Goal: Task Accomplishment & Management: Manage account settings

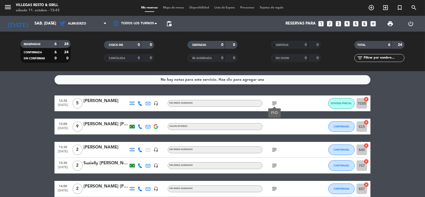
click at [329, 22] on icon "looks_two" at bounding box center [329, 23] width 7 height 7
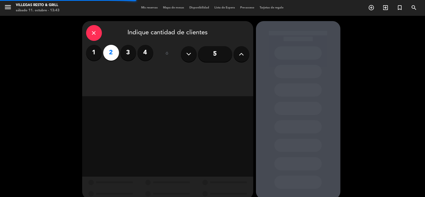
click at [203, 71] on div "close Indique cantidad de clientes 1 2 3 4 ó 5" at bounding box center [167, 58] width 171 height 75
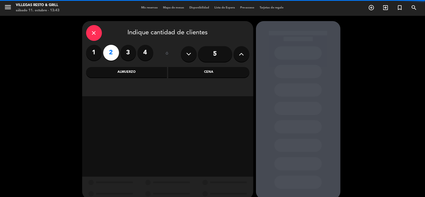
click at [203, 71] on div "Cena" at bounding box center [208, 72] width 81 height 11
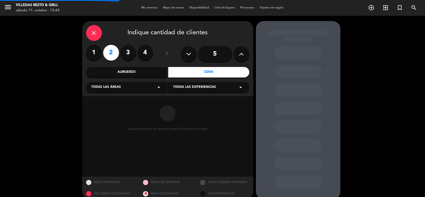
click at [137, 90] on div "Todas las áreas arrow_drop_down" at bounding box center [126, 87] width 81 height 11
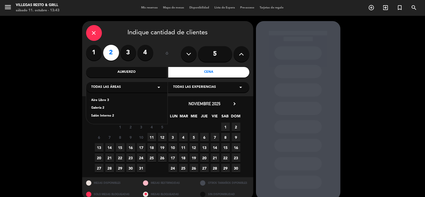
drag, startPoint x: 109, startPoint y: 118, endPoint x: 114, endPoint y: 115, distance: 5.6
click at [109, 118] on div "Salón Interno 2" at bounding box center [126, 115] width 71 height 5
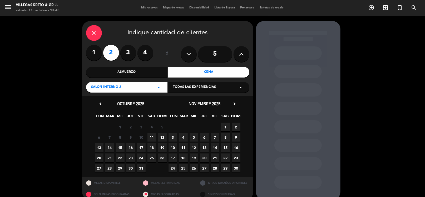
click at [150, 137] on span "11" at bounding box center [151, 137] width 9 height 9
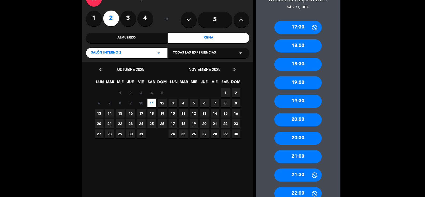
scroll to position [61, 0]
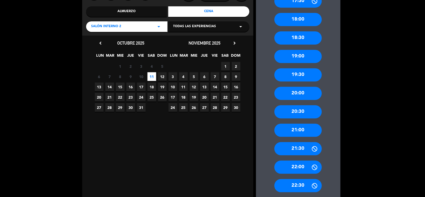
click at [299, 148] on div "21:30" at bounding box center [297, 148] width 47 height 13
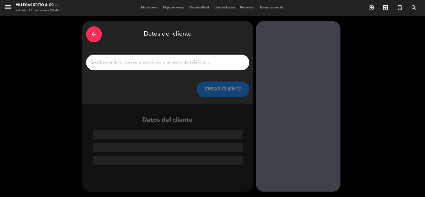
click at [155, 65] on input "1" at bounding box center [167, 62] width 155 height 7
click at [133, 60] on input "1" at bounding box center [167, 62] width 155 height 7
paste input "Facundo German"
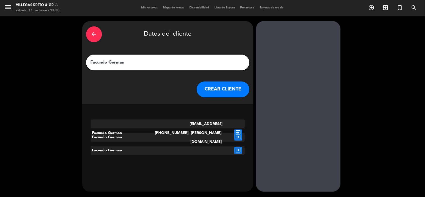
type input "Facundo German"
click at [241, 129] on icon "exit_to_app" at bounding box center [238, 132] width 8 height 7
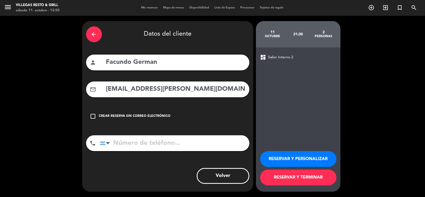
type input "[PHONE_NUMBER]"
click at [286, 158] on button "RESERVAR Y PERSONALIZAR" at bounding box center [298, 159] width 76 height 16
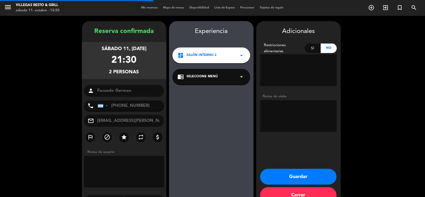
scroll to position [14, 0]
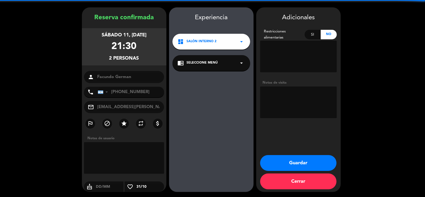
click at [287, 95] on textarea at bounding box center [298, 102] width 77 height 32
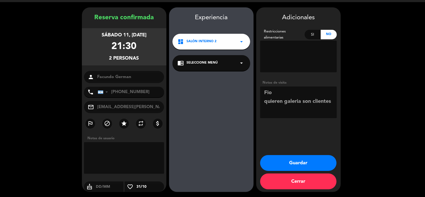
click at [305, 102] on textarea at bounding box center [298, 102] width 77 height 32
click at [303, 102] on textarea at bounding box center [298, 102] width 77 height 32
type textarea "Fio quieren galeria en lo posible / son clientes"
click at [303, 163] on button "Guardar" at bounding box center [298, 163] width 76 height 16
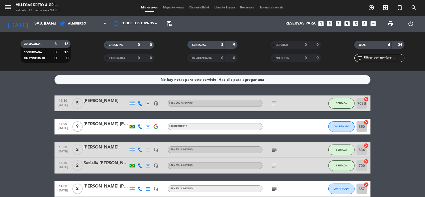
click at [331, 21] on icon "looks_two" at bounding box center [329, 23] width 7 height 7
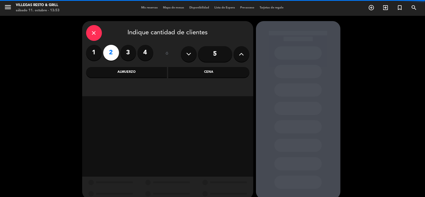
click at [212, 73] on div "Cena" at bounding box center [208, 72] width 81 height 11
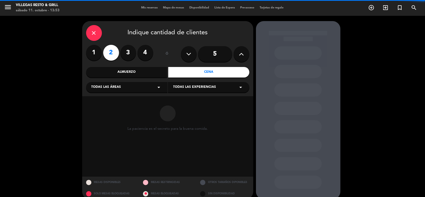
click at [121, 96] on div "La paciencia es el secreto para la buena comida." at bounding box center [167, 136] width 171 height 80
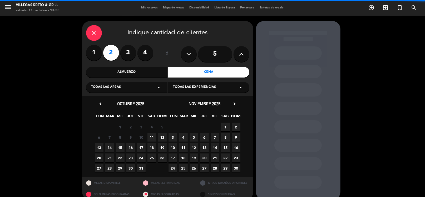
click at [133, 88] on div "Todas las áreas arrow_drop_down" at bounding box center [126, 87] width 81 height 11
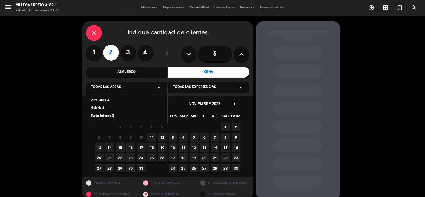
click at [107, 115] on div "Salón Interno 2" at bounding box center [126, 115] width 71 height 5
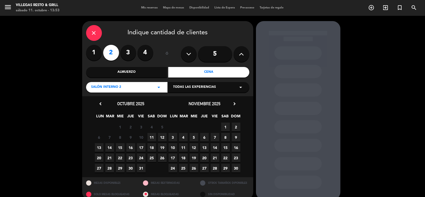
click at [155, 137] on span "11" at bounding box center [151, 137] width 9 height 9
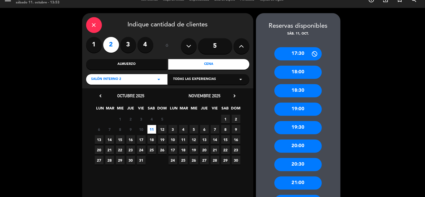
click at [305, 165] on div "20:30" at bounding box center [297, 164] width 47 height 13
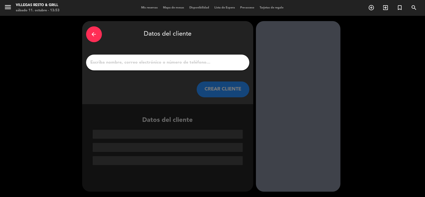
click at [170, 62] on input "1" at bounding box center [167, 62] width 155 height 7
paste input "[PERSON_NAME]"
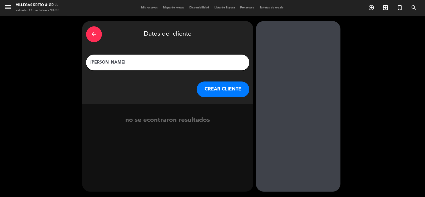
type input "[PERSON_NAME]"
click at [215, 90] on button "CREAR CLIENTE" at bounding box center [223, 89] width 53 height 16
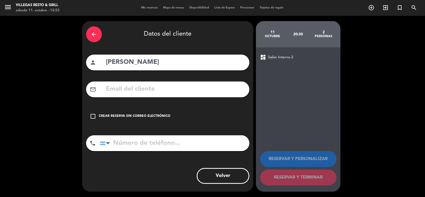
click at [161, 142] on input "tel" at bounding box center [175, 143] width 150 height 16
paste input "[PHONE_NUMBER]"
type input "[PHONE_NUMBER]"
click at [157, 113] on div "check_box_outline_blank Crear reserva sin correo electrónico" at bounding box center [167, 116] width 163 height 16
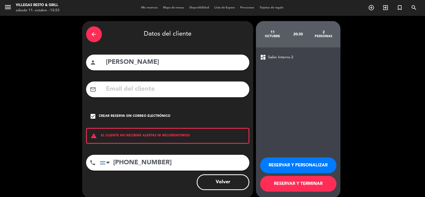
click at [296, 165] on button "RESERVAR Y PERSONALIZAR" at bounding box center [298, 165] width 76 height 16
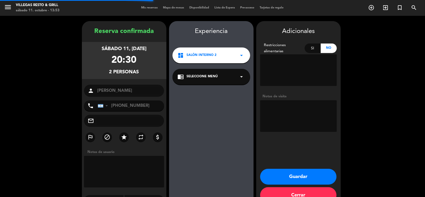
scroll to position [14, 0]
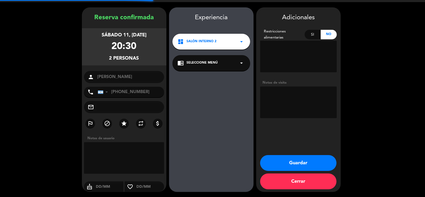
click at [292, 107] on textarea at bounding box center [298, 102] width 77 height 32
type textarea "fio"
click at [294, 162] on button "Guardar" at bounding box center [298, 163] width 76 height 16
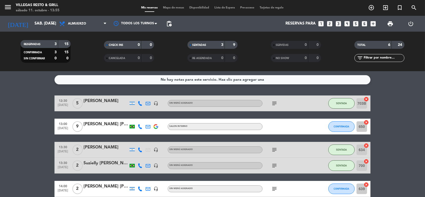
click at [357, 23] on icon "looks_5" at bounding box center [355, 23] width 7 height 7
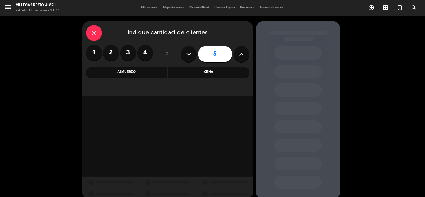
click at [150, 72] on div "Almuerzo" at bounding box center [126, 72] width 81 height 11
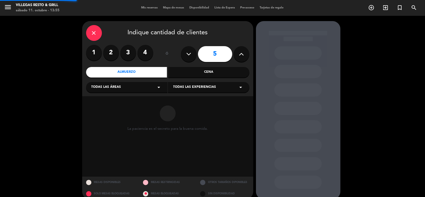
click at [145, 92] on div "Todas las áreas arrow_drop_down" at bounding box center [126, 87] width 81 height 11
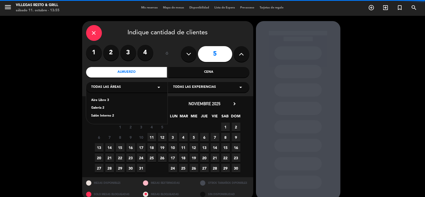
click at [110, 115] on div "Salón Interno 2" at bounding box center [126, 115] width 71 height 5
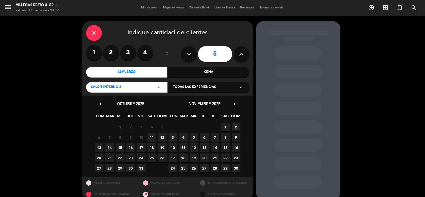
click at [165, 151] on span "19" at bounding box center [162, 147] width 9 height 9
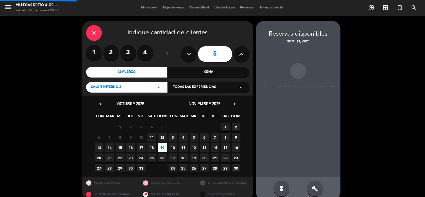
scroll to position [8, 0]
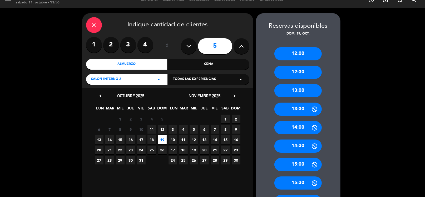
click at [297, 70] on div "12:30" at bounding box center [297, 72] width 47 height 13
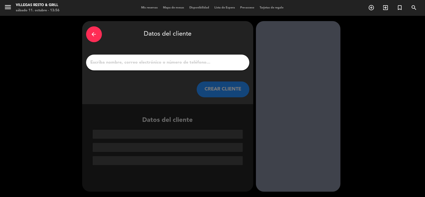
scroll to position [0, 0]
click at [121, 60] on input "1" at bounding box center [167, 62] width 155 height 7
paste input "[PERSON_NAME]"
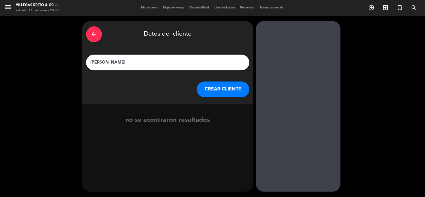
type input "[PERSON_NAME]"
click at [208, 88] on button "CREAR CLIENTE" at bounding box center [223, 89] width 53 height 16
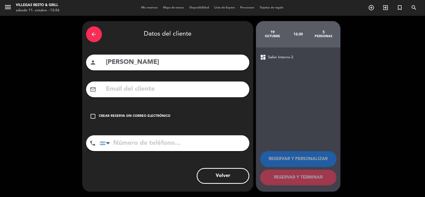
click at [151, 93] on input "text" at bounding box center [176, 89] width 140 height 11
paste input "[EMAIL_ADDRESS][DOMAIN_NAME]"
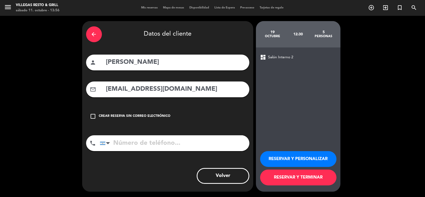
type input "[EMAIL_ADDRESS][DOMAIN_NAME]"
click at [153, 153] on div "phone [GEOGRAPHIC_DATA] +1 [GEOGRAPHIC_DATA] +44 [GEOGRAPHIC_DATA] ([GEOGRAPHIC…" at bounding box center [167, 144] width 163 height 19
click at [154, 147] on input "tel" at bounding box center [175, 143] width 150 height 16
paste input "[PHONE_NUMBER]"
type input "[PHONE_NUMBER]"
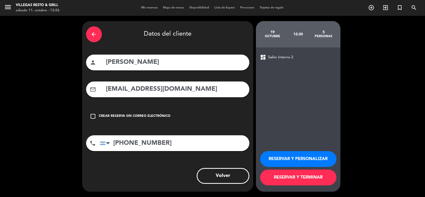
click at [276, 156] on button "RESERVAR Y PERSONALIZAR" at bounding box center [298, 159] width 76 height 16
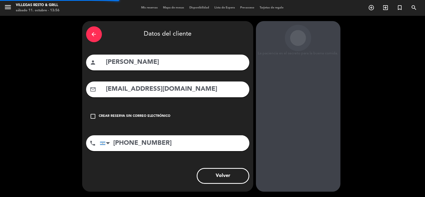
scroll to position [14, 0]
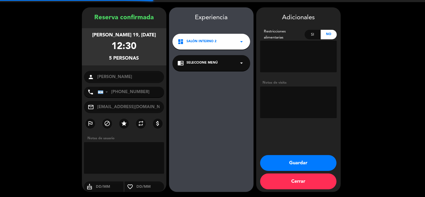
click at [284, 105] on textarea at bounding box center [298, 102] width 77 height 32
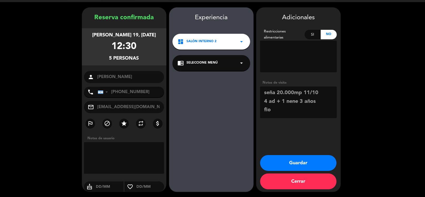
type textarea "seña 20.000mp 11/10 4 ad + 1 nene 3 años fio"
click at [305, 159] on button "Guardar" at bounding box center [298, 163] width 76 height 16
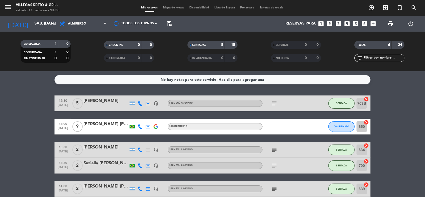
scroll to position [42, 0]
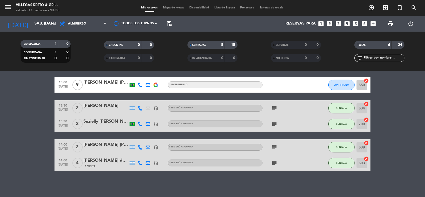
click at [273, 107] on icon "subject" at bounding box center [274, 108] width 6 height 6
click at [276, 146] on icon "subject" at bounding box center [274, 147] width 6 height 6
click at [275, 146] on icon "subject" at bounding box center [274, 147] width 6 height 6
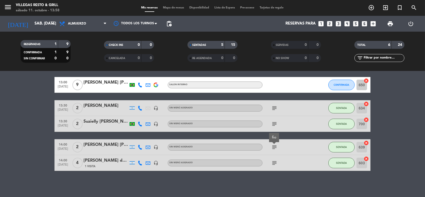
click at [273, 122] on icon "subject" at bounding box center [274, 124] width 6 height 6
click at [274, 107] on icon "subject" at bounding box center [274, 108] width 6 height 6
click at [275, 147] on icon "subject" at bounding box center [274, 147] width 6 height 6
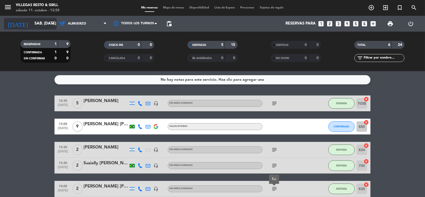
click at [48, 23] on input "sáb. [DATE]" at bounding box center [57, 24] width 51 height 10
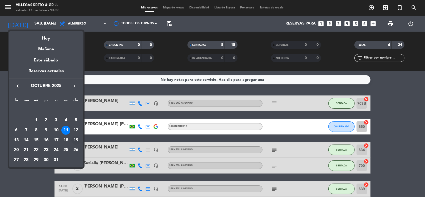
click at [76, 139] on div "19" at bounding box center [75, 140] width 9 height 9
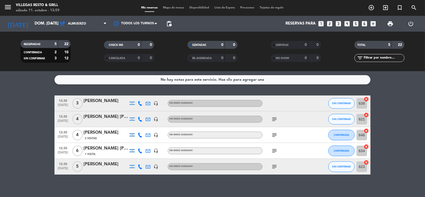
click at [275, 163] on icon "subject" at bounding box center [274, 166] width 6 height 6
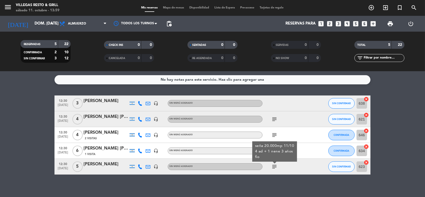
click at [274, 167] on icon "subject" at bounding box center [274, 166] width 6 height 6
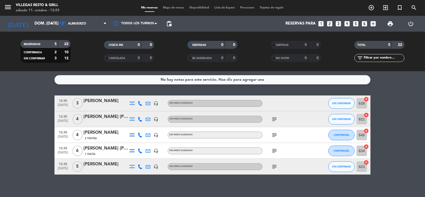
click at [273, 150] on icon "subject" at bounding box center [274, 150] width 6 height 6
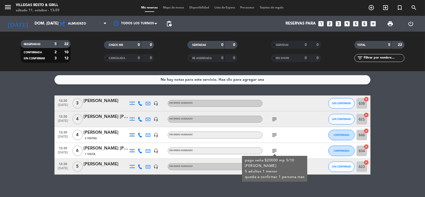
click at [273, 150] on icon "subject" at bounding box center [274, 150] width 6 height 6
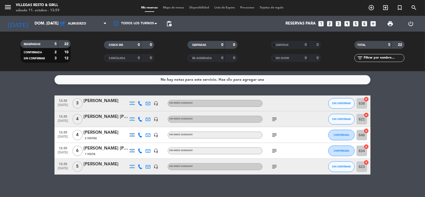
click at [271, 132] on icon "subject" at bounding box center [274, 135] width 6 height 6
click at [274, 136] on icon "subject" at bounding box center [274, 135] width 6 height 6
click at [274, 118] on icon "subject" at bounding box center [274, 119] width 6 height 6
click at [32, 23] on input "dom. [DATE]" at bounding box center [57, 24] width 51 height 10
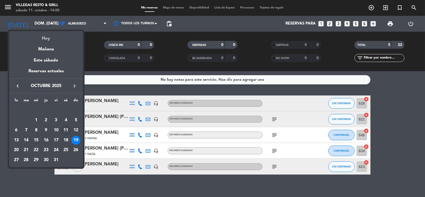
click at [44, 38] on div "Hoy" at bounding box center [46, 36] width 74 height 11
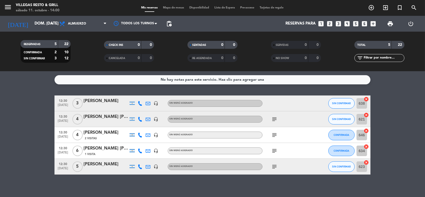
type input "sáb. [DATE]"
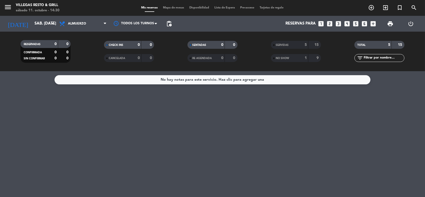
click at [329, 26] on icon "looks_two" at bounding box center [329, 23] width 7 height 7
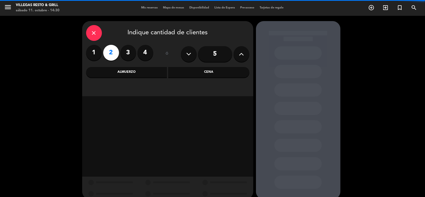
click at [204, 71] on div "Cena" at bounding box center [208, 72] width 81 height 11
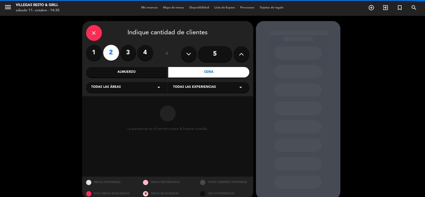
click at [151, 91] on div "Todas las áreas arrow_drop_down" at bounding box center [126, 87] width 81 height 11
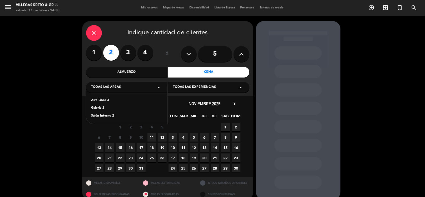
click at [98, 108] on div "Galería 2" at bounding box center [126, 107] width 71 height 5
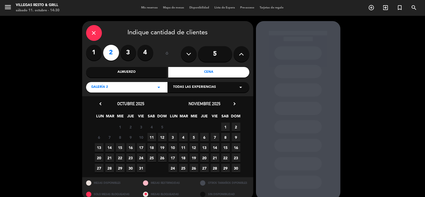
click at [151, 137] on span "11" at bounding box center [151, 137] width 9 height 9
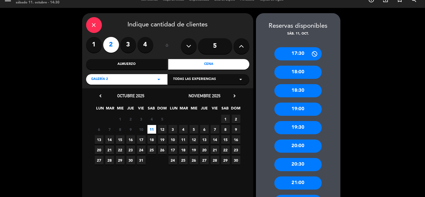
click at [299, 164] on div "20:30" at bounding box center [297, 164] width 47 height 13
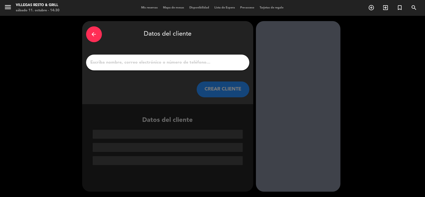
scroll to position [0, 0]
click at [158, 58] on div at bounding box center [167, 62] width 163 height 16
click at [156, 62] on input "1" at bounding box center [167, 62] width 155 height 7
paste input "[PERSON_NAME] [PERSON_NAME]"
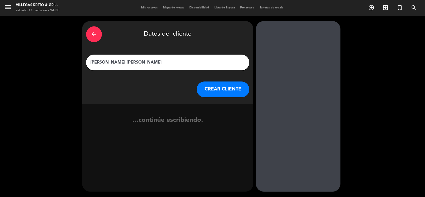
type input "[PERSON_NAME] [PERSON_NAME]"
click at [221, 92] on button "CREAR CLIENTE" at bounding box center [223, 89] width 53 height 16
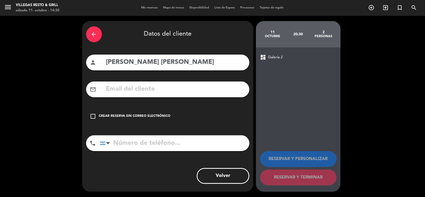
click at [152, 91] on input "text" at bounding box center [176, 89] width 140 height 11
paste input "[EMAIL_ADDRESS][DOMAIN_NAME]"
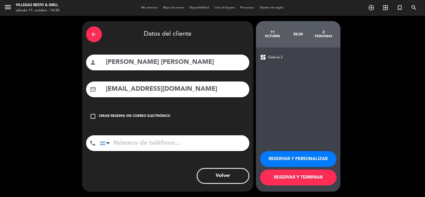
type input "[EMAIL_ADDRESS][DOMAIN_NAME]"
click at [172, 140] on input "tel" at bounding box center [175, 143] width 150 height 16
paste input "[PHONE_NUMBER]"
type input "[PHONE_NUMBER]"
click at [273, 156] on button "RESERVAR Y PERSONALIZAR" at bounding box center [298, 159] width 76 height 16
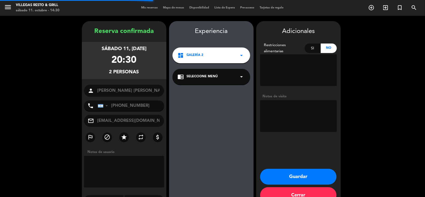
scroll to position [14, 0]
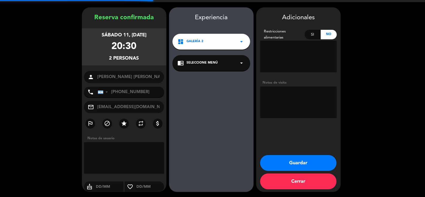
click at [284, 93] on textarea at bounding box center [298, 102] width 77 height 32
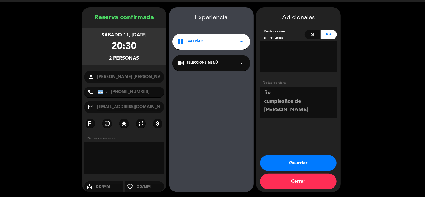
type textarea "fio cumpleaños de [PERSON_NAME]"
click at [306, 163] on button "Guardar" at bounding box center [298, 163] width 76 height 16
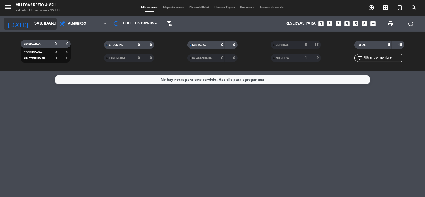
click at [34, 23] on input "sáb. [DATE]" at bounding box center [57, 24] width 51 height 10
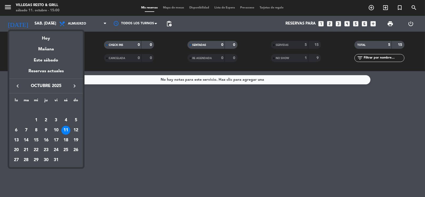
click at [54, 50] on div "Mañana" at bounding box center [46, 47] width 74 height 11
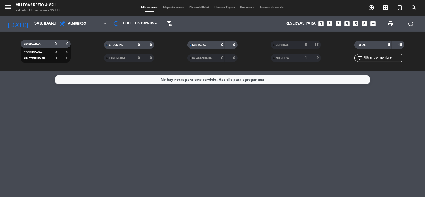
type input "dom. [DATE]"
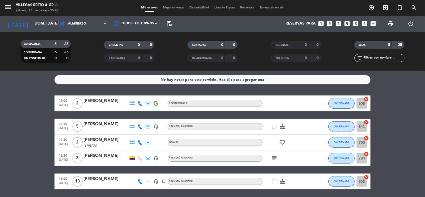
click at [68, 25] on span "Almuerzo" at bounding box center [77, 24] width 18 height 4
click at [78, 61] on div "menu Villegas Resto & Grill sábado 11. octubre - 15:00 Mis reservas Mapa de mes…" at bounding box center [212, 35] width 425 height 71
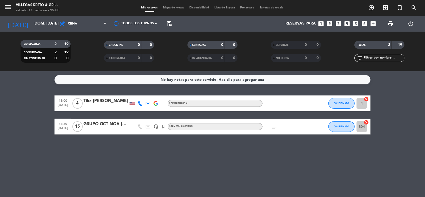
click at [274, 122] on div "subject" at bounding box center [285, 126] width 47 height 16
click at [274, 125] on icon "subject" at bounding box center [274, 126] width 6 height 6
click at [102, 133] on div "18:30 [DATE] GRUPO GCT NOA [DATE] headset_mic turned_in_not Sin menú asignado s…" at bounding box center [212, 126] width 316 height 16
click at [101, 129] on div at bounding box center [105, 130] width 45 height 4
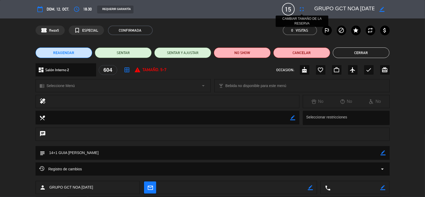
click at [304, 9] on icon "fullscreen" at bounding box center [302, 9] width 6 height 6
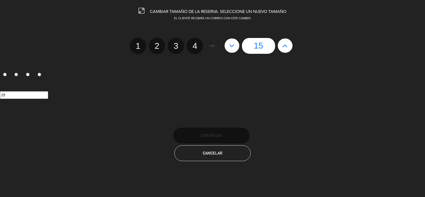
click at [231, 47] on icon at bounding box center [232, 45] width 6 height 8
type input "14"
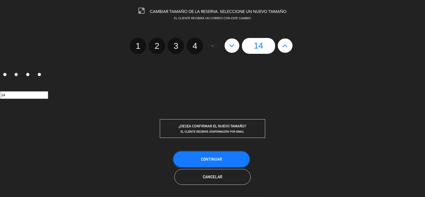
click at [218, 157] on span "Continuar" at bounding box center [211, 159] width 21 height 4
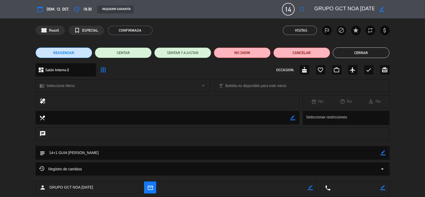
drag, startPoint x: 384, startPoint y: 155, endPoint x: 207, endPoint y: 149, distance: 177.0
click at [384, 155] on icon "border_color" at bounding box center [383, 152] width 5 height 5
click at [53, 151] on textarea at bounding box center [212, 152] width 335 height 13
type textarea "13+1 GUIA [PERSON_NAME]"
click at [384, 154] on icon at bounding box center [383, 152] width 5 height 5
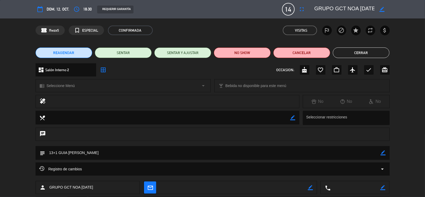
click at [361, 54] on button "Cerrar" at bounding box center [361, 52] width 57 height 11
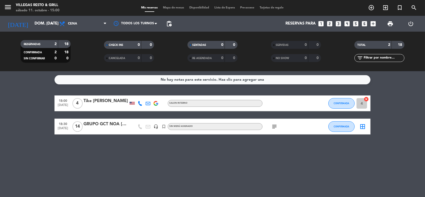
click at [274, 124] on icon "subject" at bounding box center [274, 126] width 6 height 6
click at [39, 23] on input "dom. [DATE]" at bounding box center [57, 24] width 51 height 10
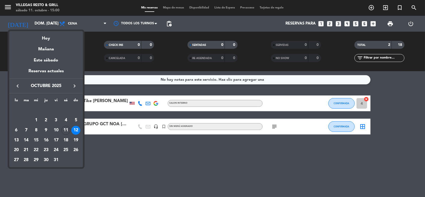
click at [47, 38] on div "Hoy" at bounding box center [46, 36] width 74 height 11
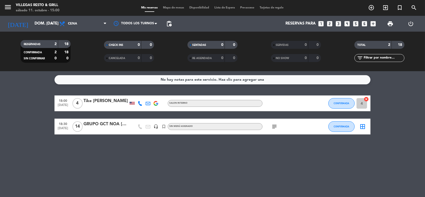
type input "sáb. [DATE]"
